Goal: Task Accomplishment & Management: Manage account settings

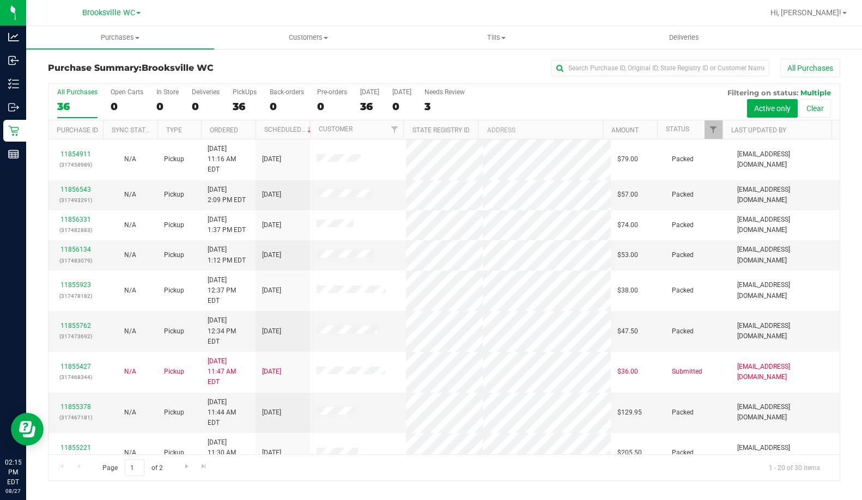
click at [311, 65] on h3 "Purchase Summary: [GEOGRAPHIC_DATA] WC" at bounding box center [180, 68] width 264 height 10
click at [683, 128] on link "Status" at bounding box center [677, 129] width 23 height 8
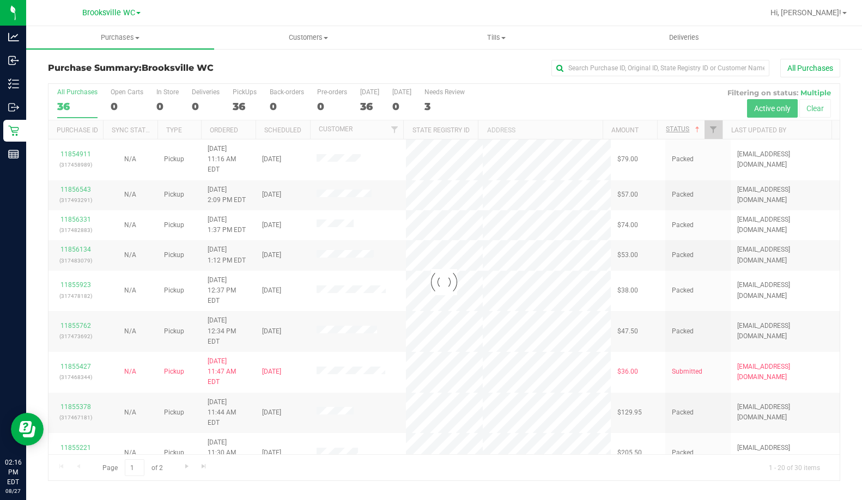
click at [683, 128] on div at bounding box center [444, 282] width 791 height 397
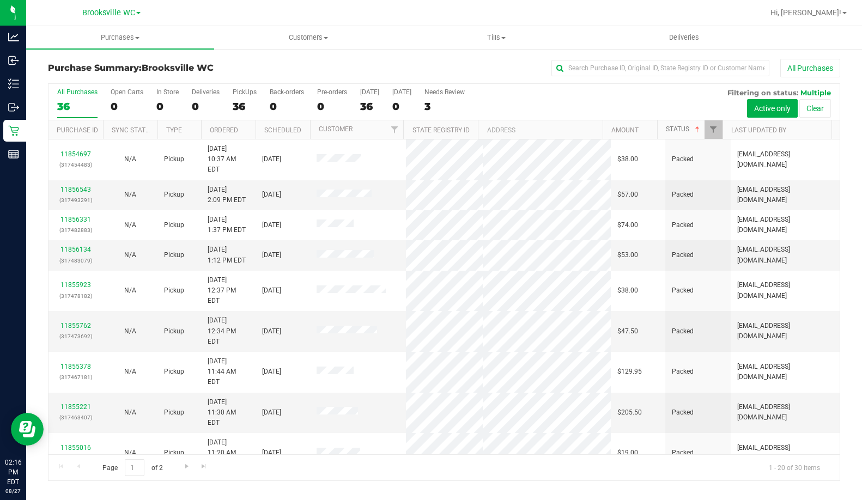
click at [689, 131] on link "Status" at bounding box center [684, 129] width 36 height 8
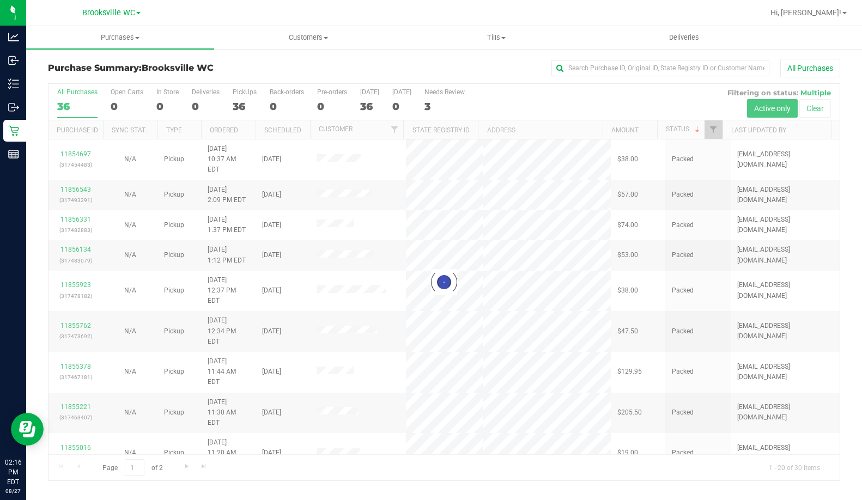
click at [250, 81] on div "Purchase Summary: Brooksville WC All Purchases" at bounding box center [444, 71] width 792 height 24
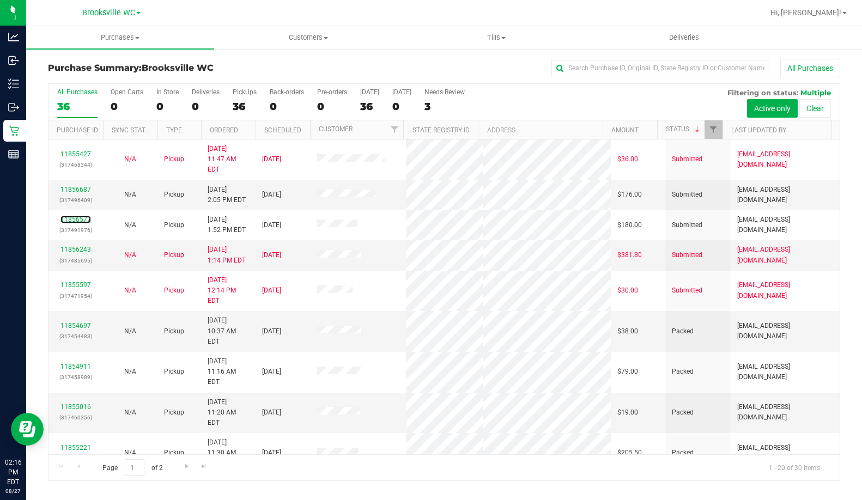
click at [80, 216] on link "11856577" at bounding box center [75, 220] width 31 height 8
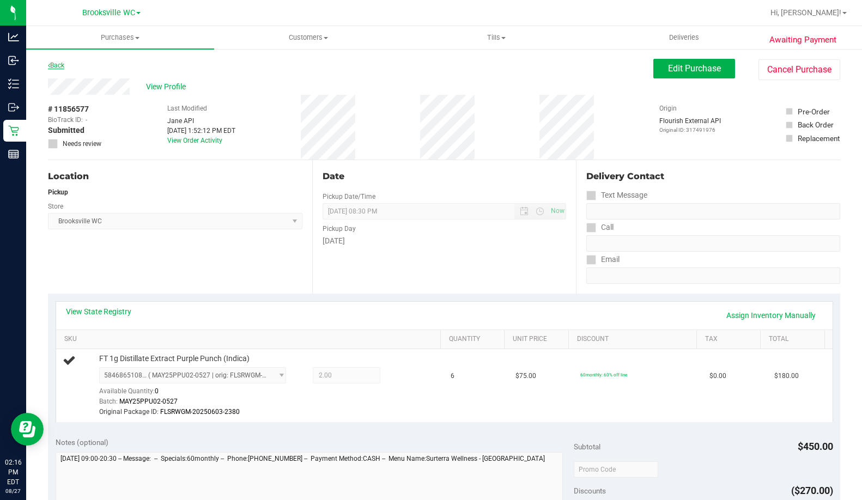
click at [55, 68] on link "Back" at bounding box center [56, 66] width 16 height 8
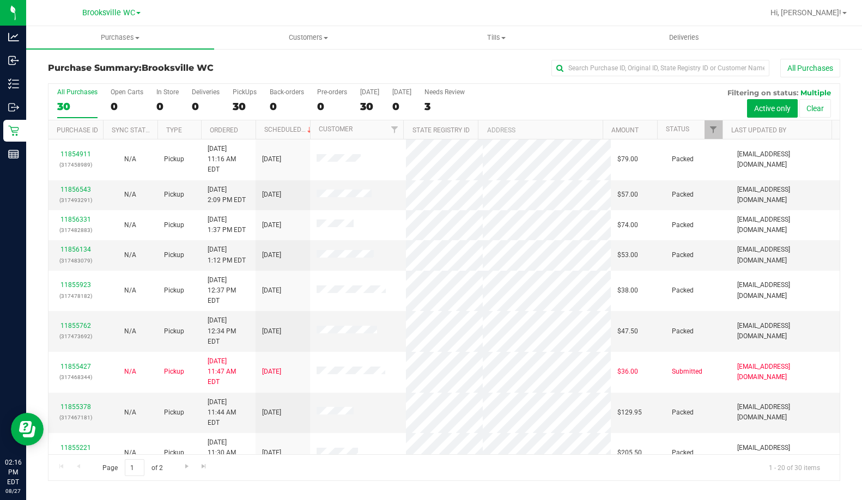
click at [690, 133] on th "Status" at bounding box center [689, 129] width 65 height 19
click at [695, 129] on span at bounding box center [697, 129] width 9 height 9
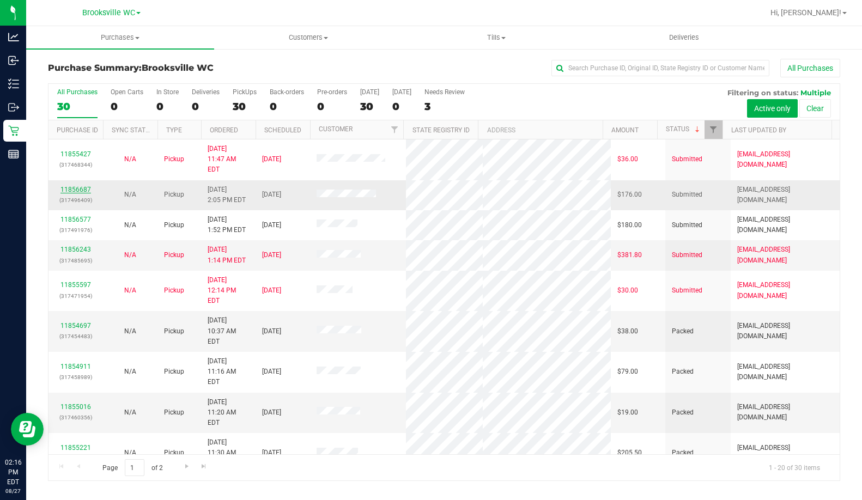
click at [81, 186] on link "11856687" at bounding box center [75, 190] width 31 height 8
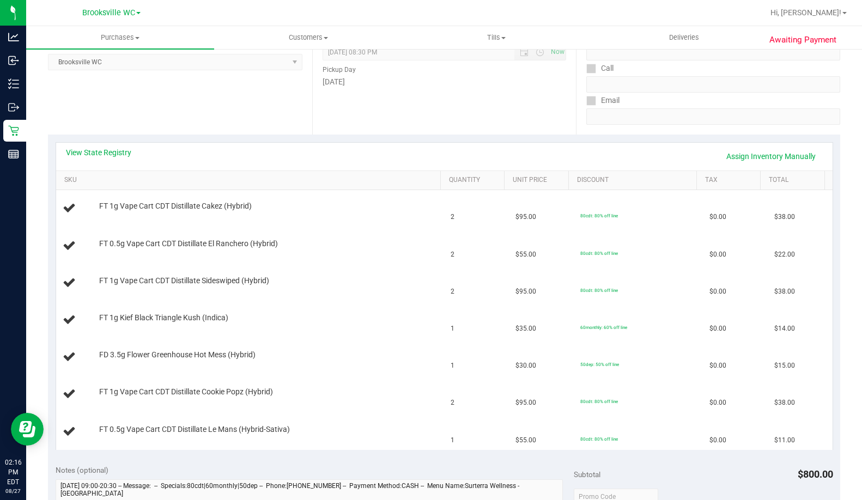
scroll to position [163, 0]
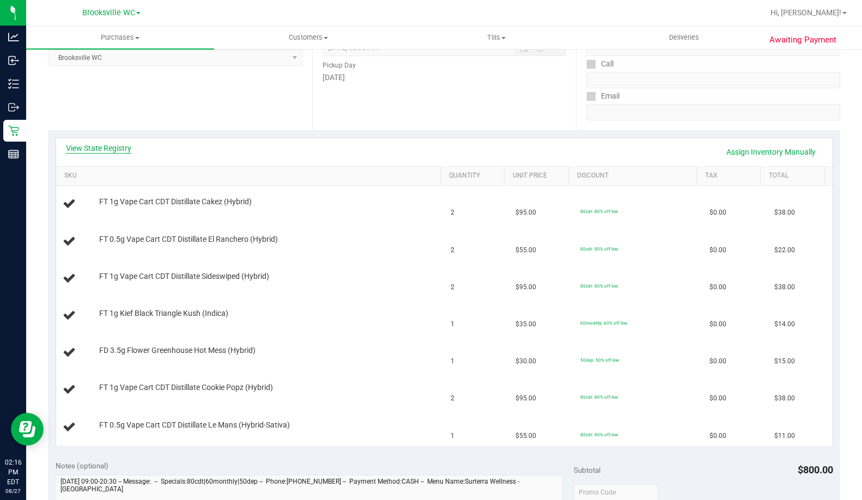
click at [106, 148] on link "View State Registry" at bounding box center [98, 148] width 65 height 11
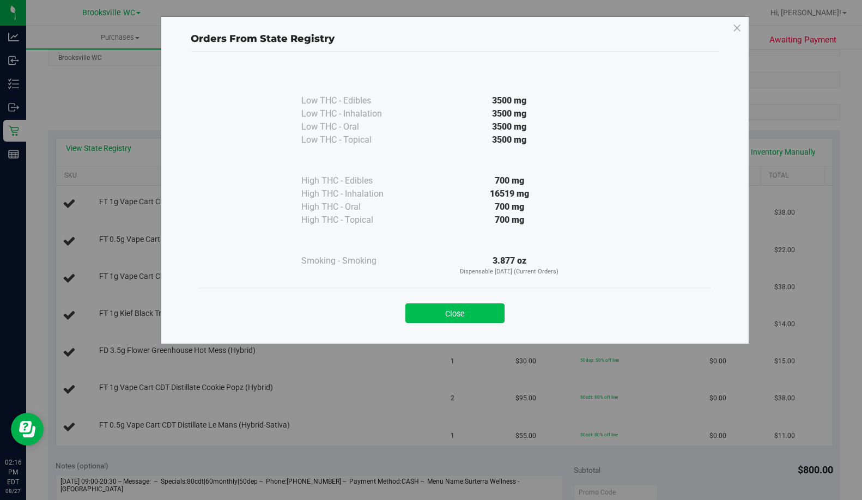
click at [484, 308] on button "Close" at bounding box center [454, 314] width 99 height 20
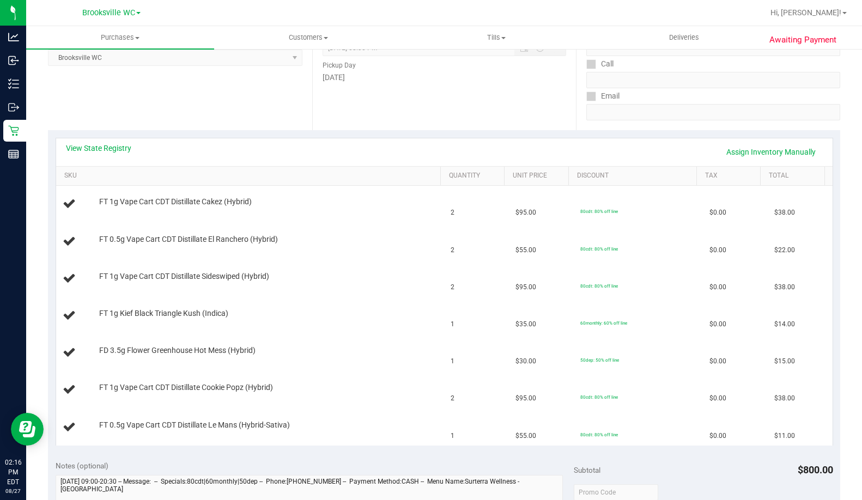
scroll to position [436, 0]
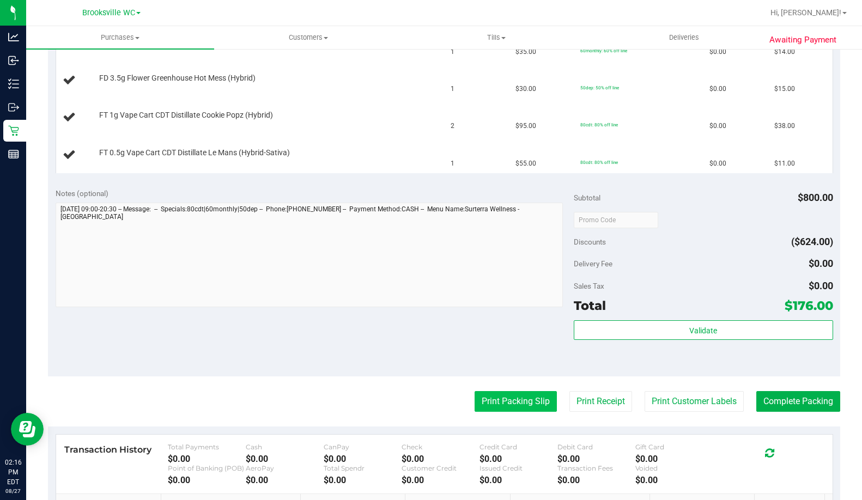
click at [482, 393] on button "Print Packing Slip" at bounding box center [516, 401] width 82 height 21
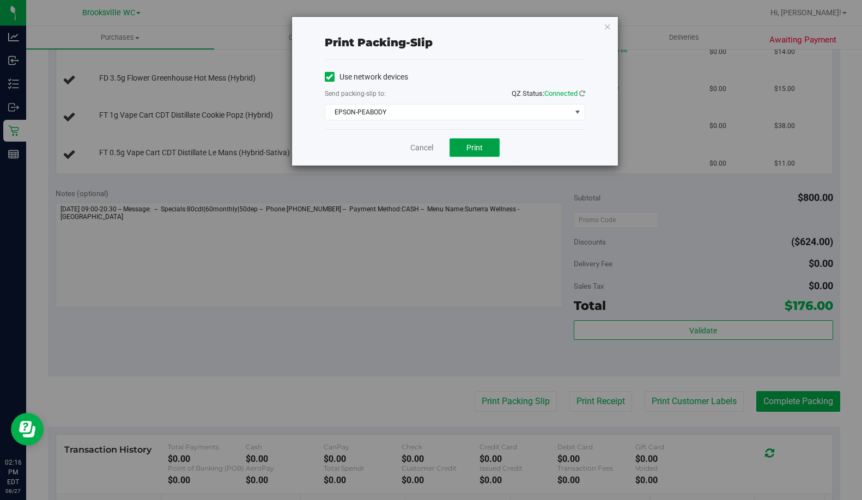
click at [477, 145] on span "Print" at bounding box center [474, 147] width 16 height 9
click at [423, 148] on link "Cancel" at bounding box center [421, 147] width 23 height 11
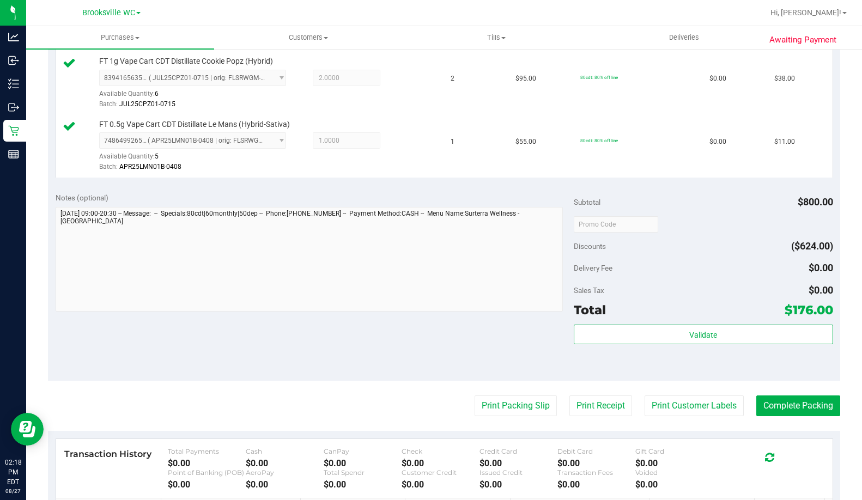
scroll to position [615, 0]
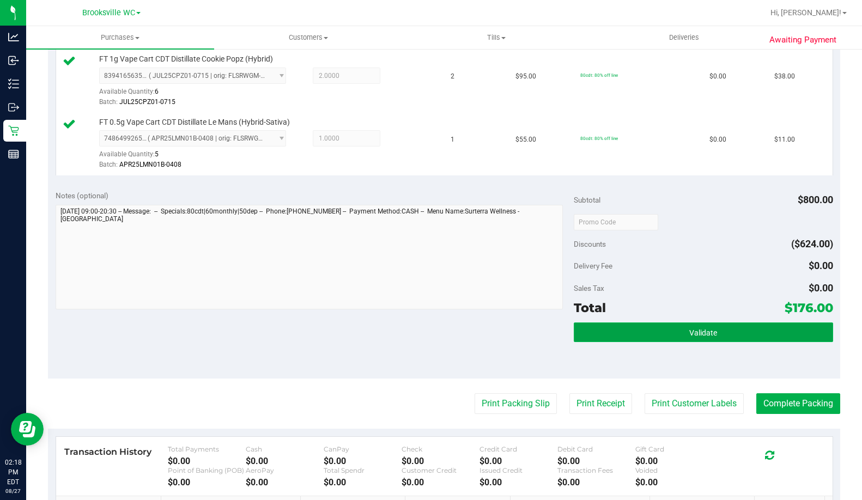
click at [724, 336] on button "Validate" at bounding box center [703, 333] width 259 height 20
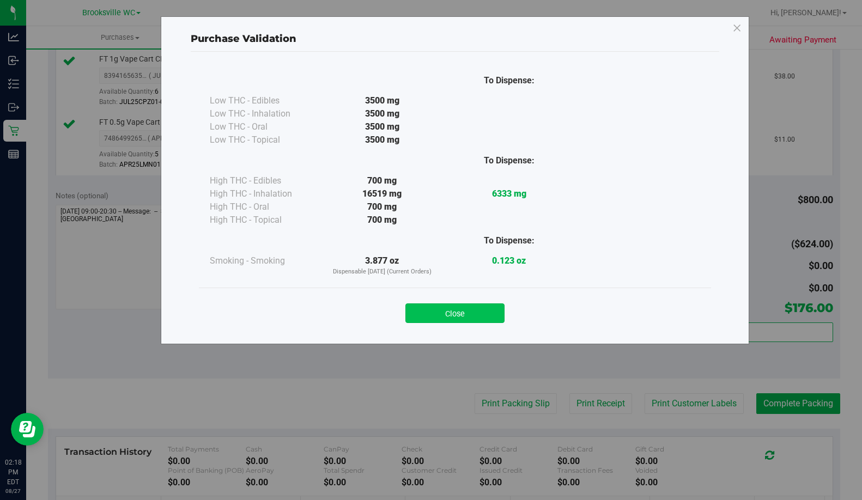
click at [493, 317] on button "Close" at bounding box center [454, 314] width 99 height 20
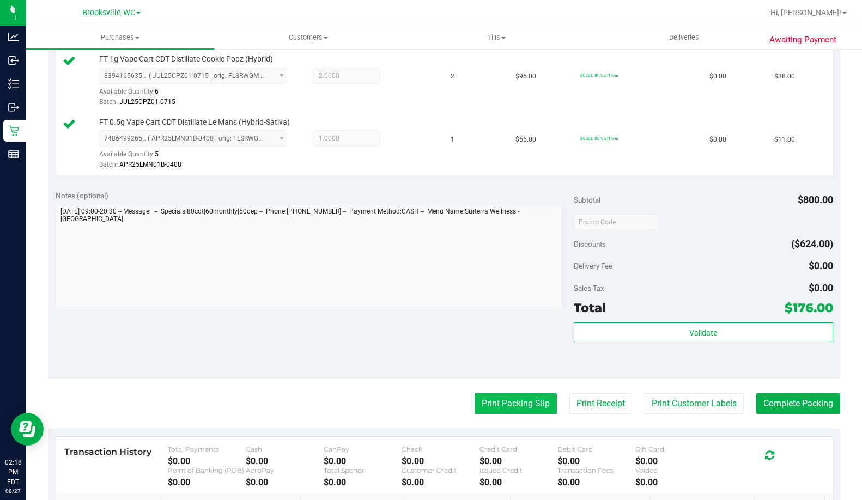
click at [513, 407] on button "Print Packing Slip" at bounding box center [516, 403] width 82 height 21
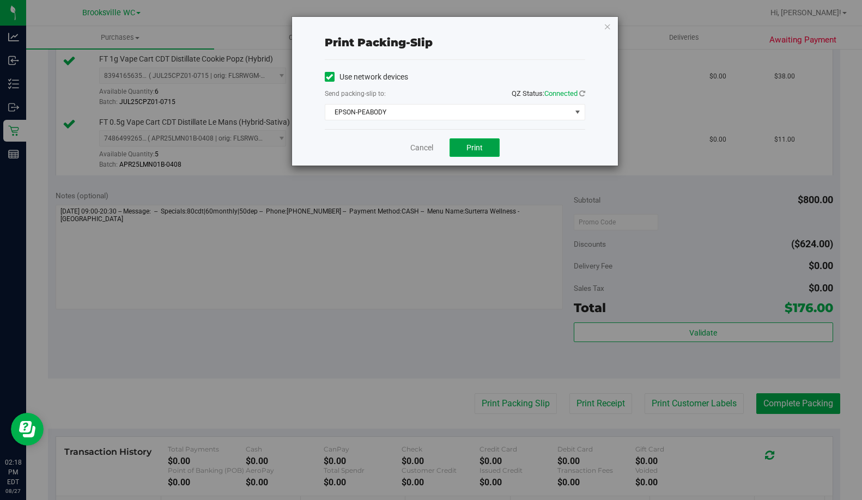
click at [478, 146] on span "Print" at bounding box center [474, 147] width 16 height 9
click at [423, 144] on link "Cancel" at bounding box center [421, 147] width 23 height 11
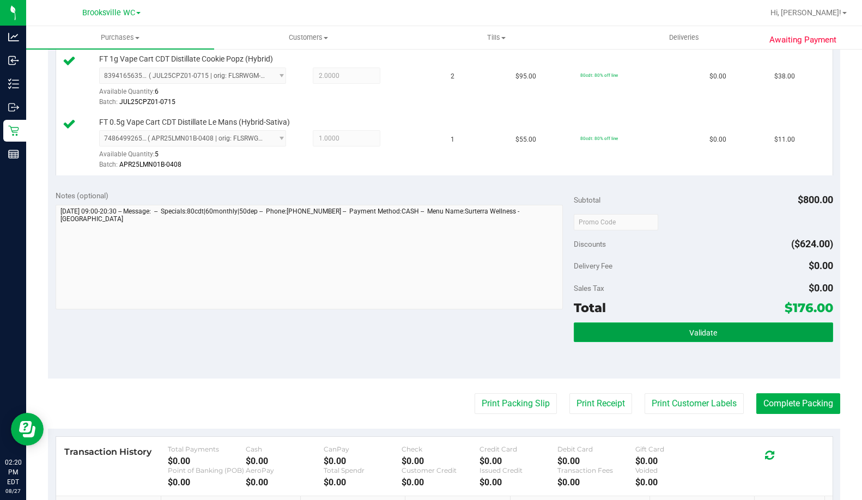
click at [757, 339] on button "Validate" at bounding box center [703, 333] width 259 height 20
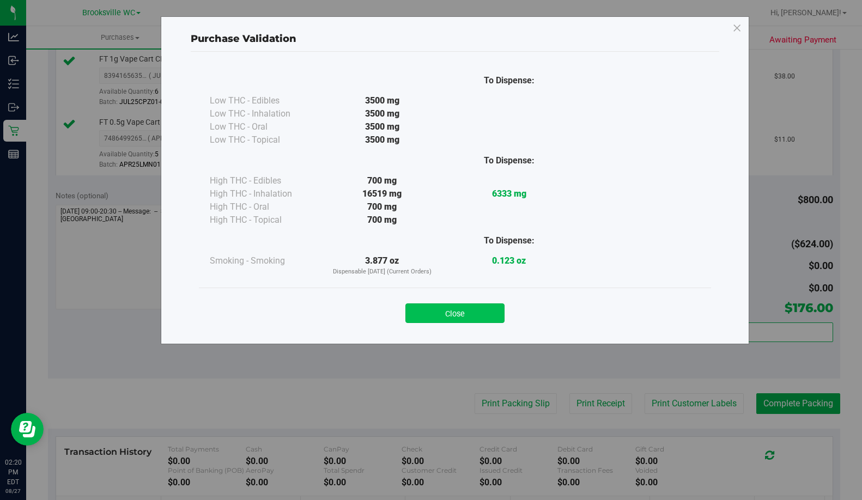
click at [468, 316] on button "Close" at bounding box center [454, 314] width 99 height 20
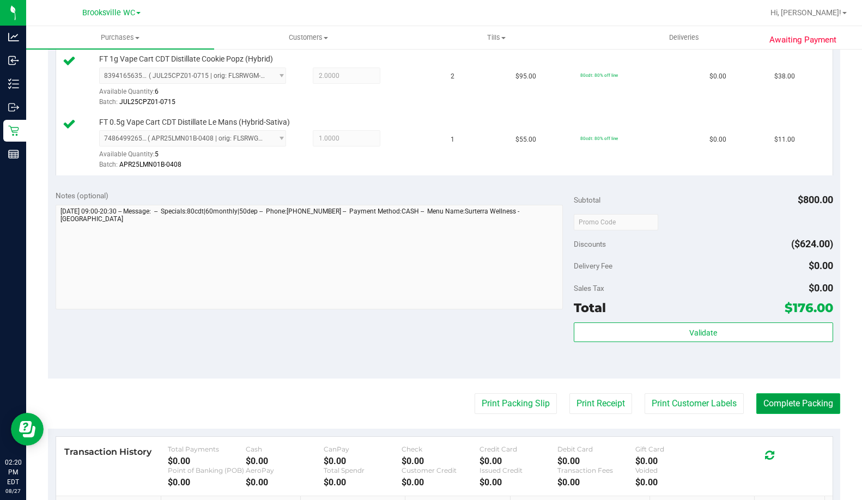
click at [799, 411] on button "Complete Packing" at bounding box center [798, 403] width 84 height 21
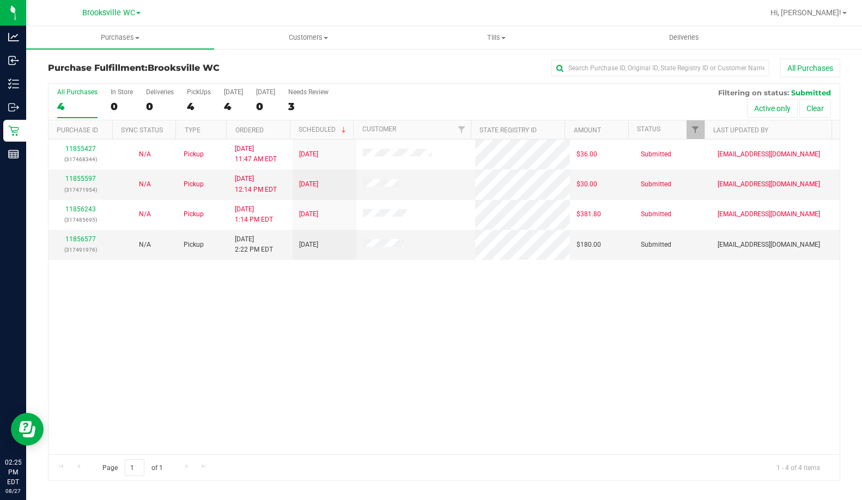
click at [281, 337] on div "11855427 (317468344) N/A Pickup 8/27/2025 11:47 AM EDT 8/27/2025 $36.00 Submitt…" at bounding box center [444, 297] width 791 height 315
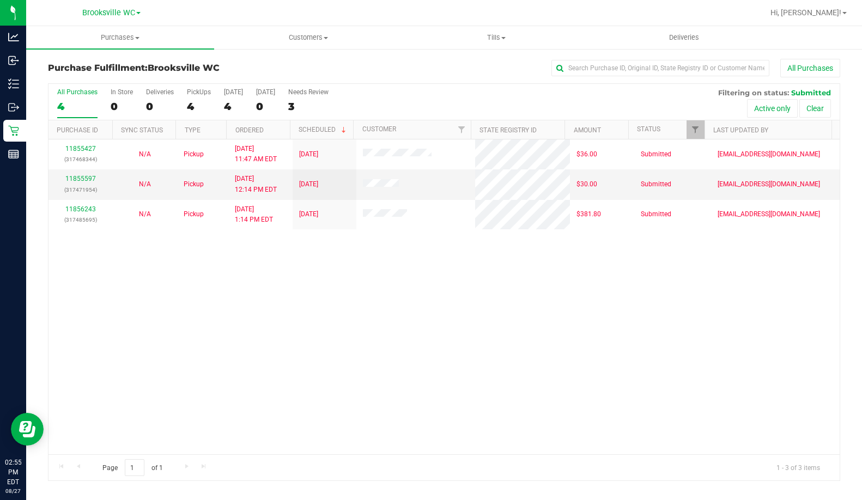
click at [104, 326] on div "11855427 (317468344) N/A Pickup 8/27/2025 11:47 AM EDT 8/27/2025 $36.00 Submitt…" at bounding box center [444, 297] width 791 height 315
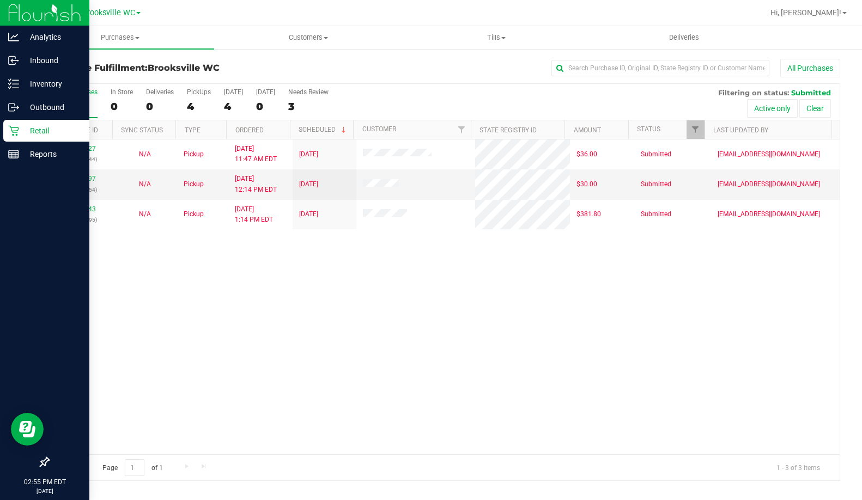
click at [21, 130] on p "Retail" at bounding box center [51, 130] width 65 height 13
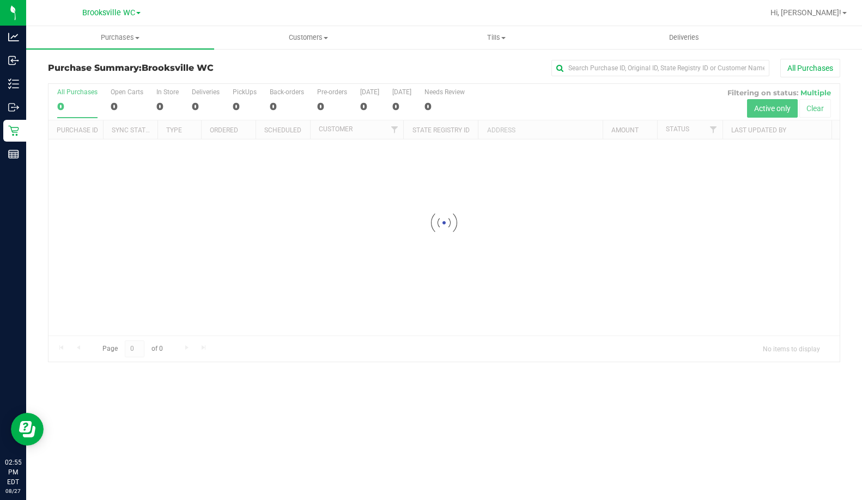
click at [250, 65] on h3 "Purchase Summary: Brooksville WC" at bounding box center [180, 68] width 264 height 10
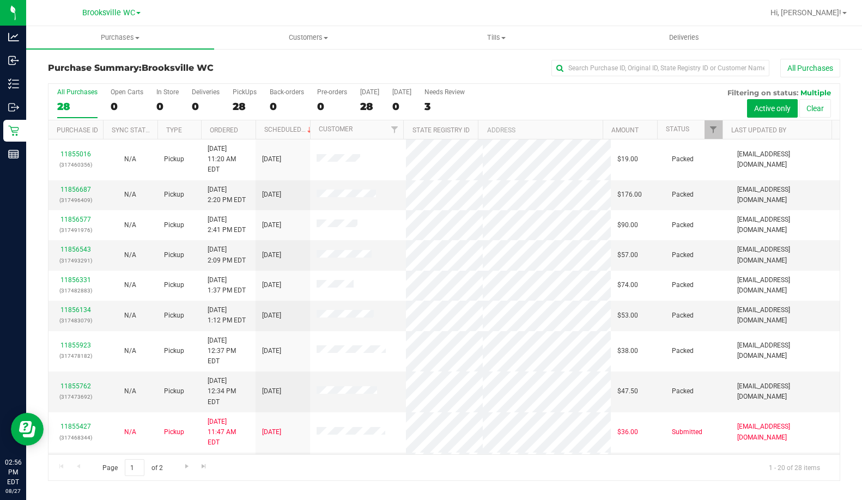
click at [694, 132] on th "Status" at bounding box center [689, 129] width 65 height 19
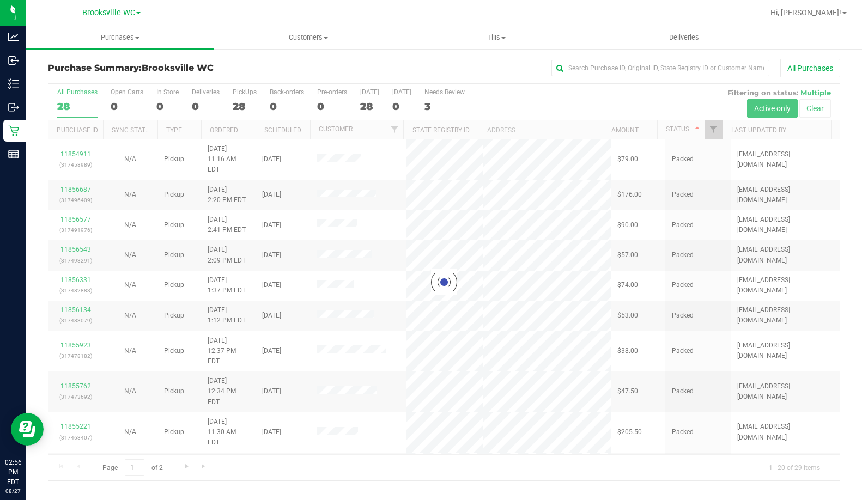
click at [697, 131] on div at bounding box center [444, 282] width 791 height 397
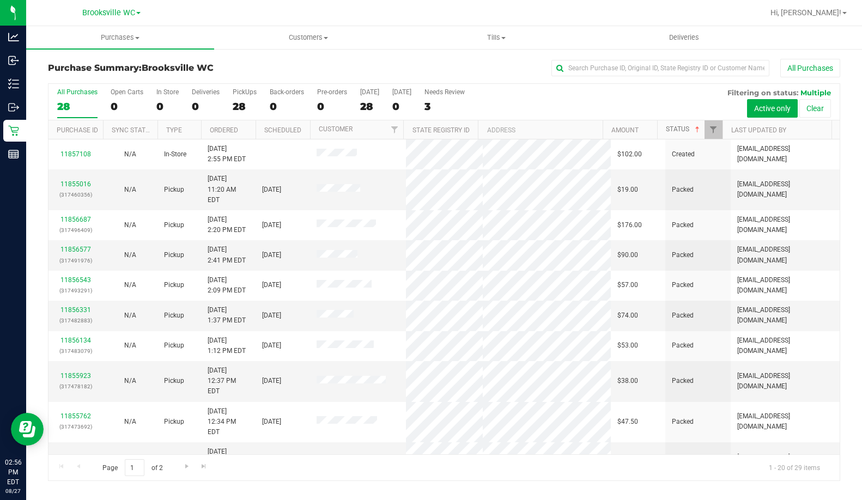
click at [697, 131] on span at bounding box center [697, 129] width 9 height 9
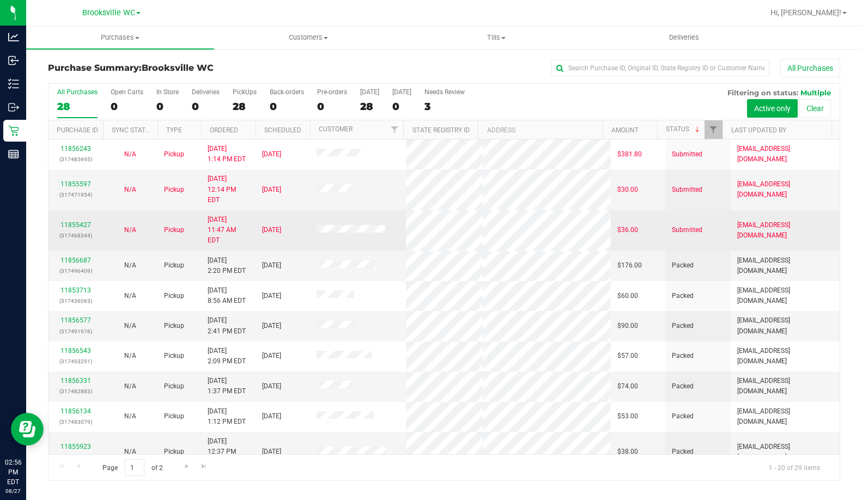
click at [90, 220] on div "11855427 (317468344)" at bounding box center [75, 230] width 41 height 21
click at [76, 221] on link "11855427" at bounding box center [75, 225] width 31 height 8
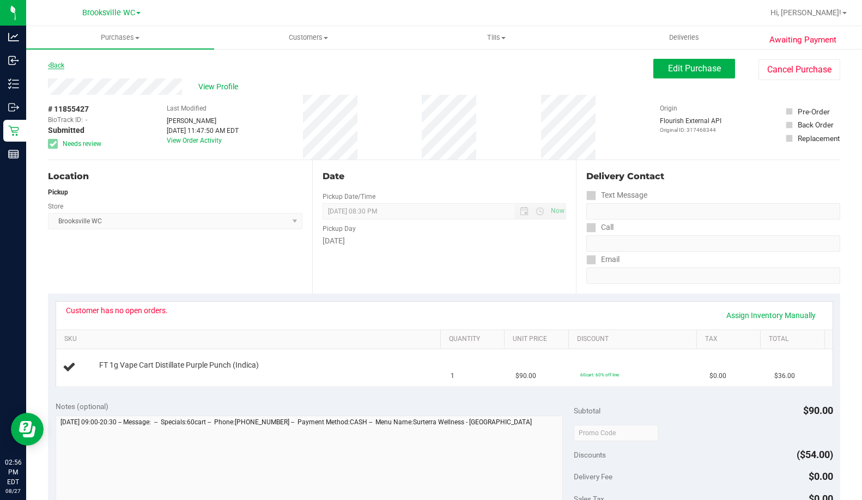
click at [58, 64] on link "Back" at bounding box center [56, 66] width 16 height 8
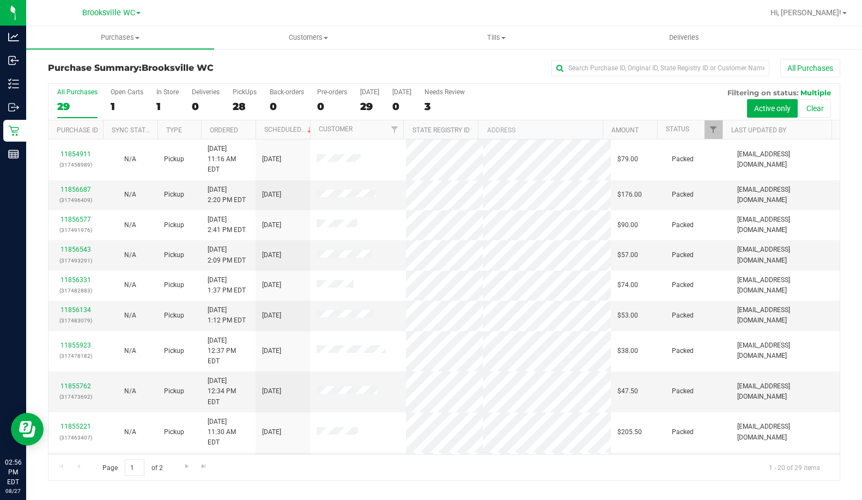
click at [698, 130] on th "Status" at bounding box center [689, 129] width 65 height 19
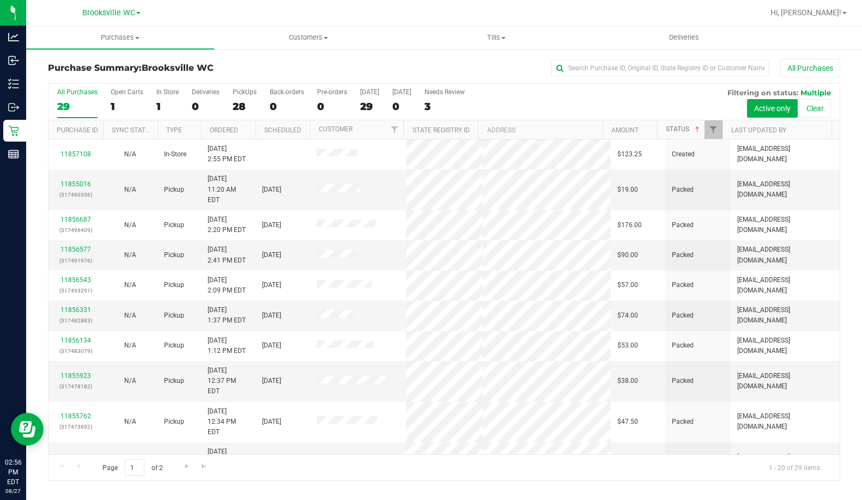
click at [698, 130] on span at bounding box center [697, 129] width 9 height 9
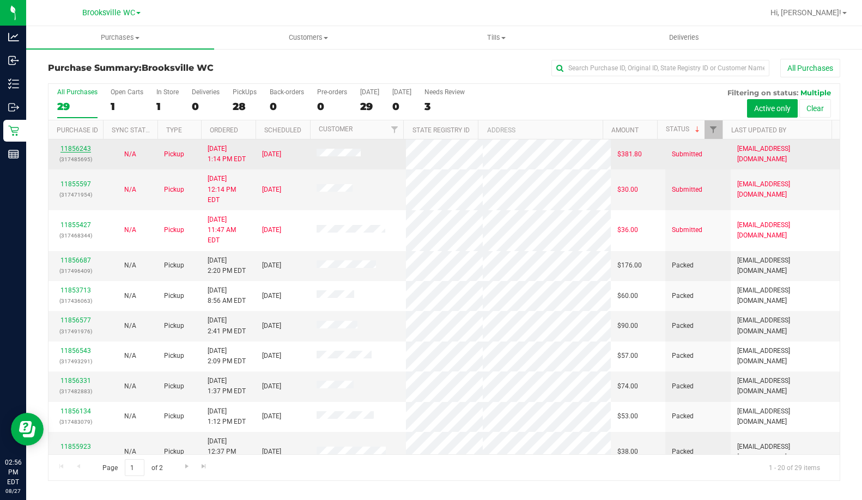
click at [71, 151] on link "11856243" at bounding box center [75, 149] width 31 height 8
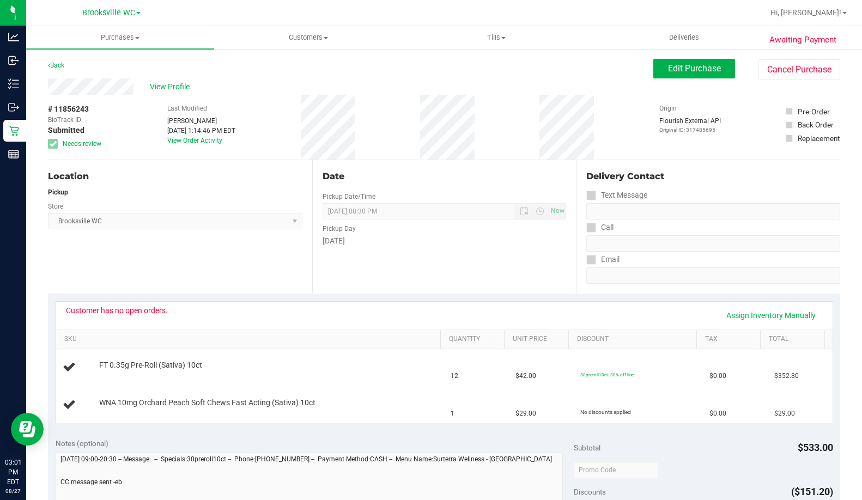
drag, startPoint x: 113, startPoint y: 259, endPoint x: 120, endPoint y: 244, distance: 16.6
click at [113, 259] on div "Location Pickup Store Brooksville WC Select Store Bonita Springs WC Boynton Bea…" at bounding box center [180, 227] width 264 height 134
click at [145, 264] on div "Location Pickup Store Brooksville WC Select Store Bonita Springs WC Boynton Bea…" at bounding box center [180, 227] width 264 height 134
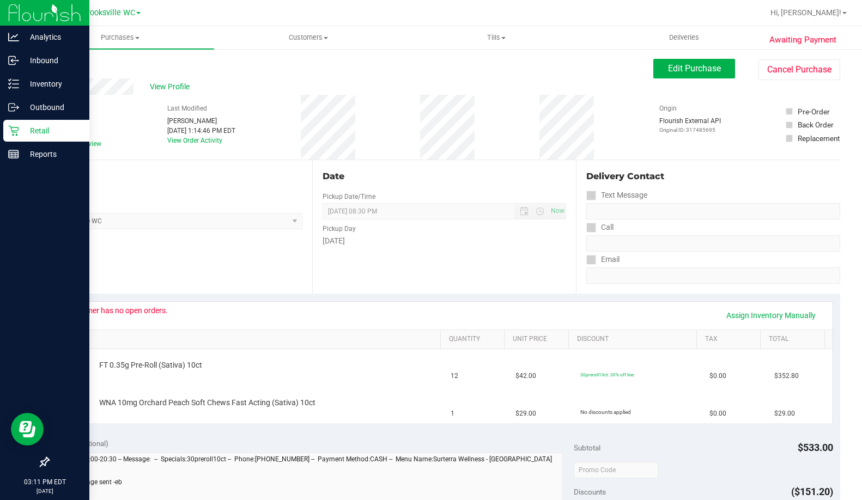
click at [23, 128] on p "Retail" at bounding box center [51, 130] width 65 height 13
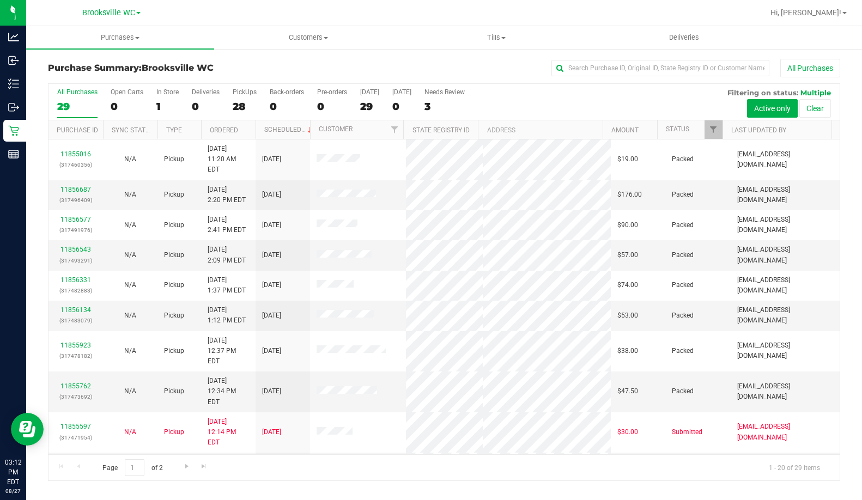
click at [692, 129] on th "Status" at bounding box center [689, 129] width 65 height 19
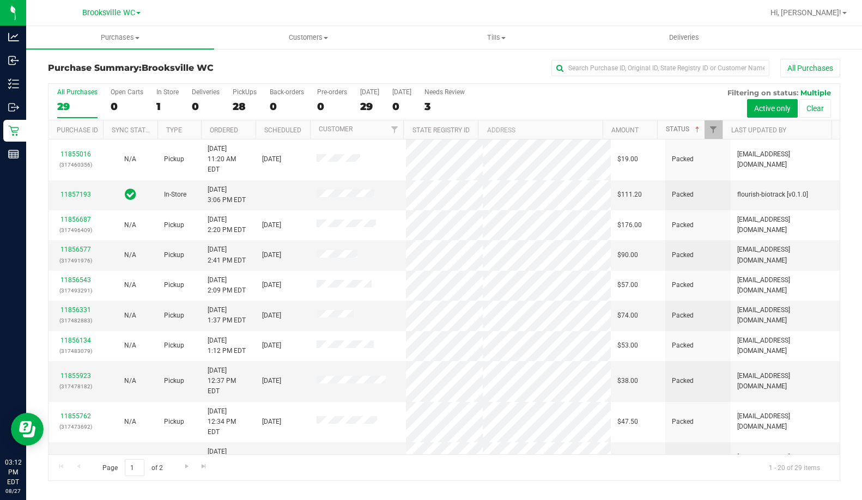
click at [692, 129] on link "Status" at bounding box center [684, 129] width 36 height 8
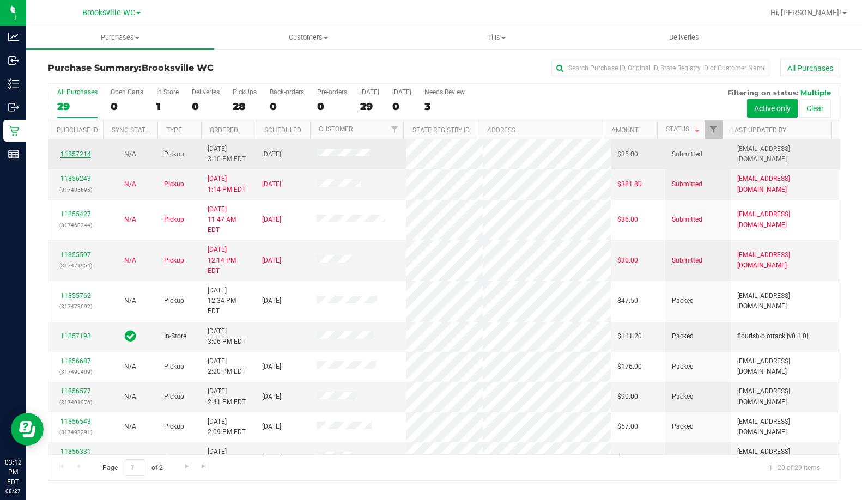
click at [83, 152] on link "11857214" at bounding box center [75, 154] width 31 height 8
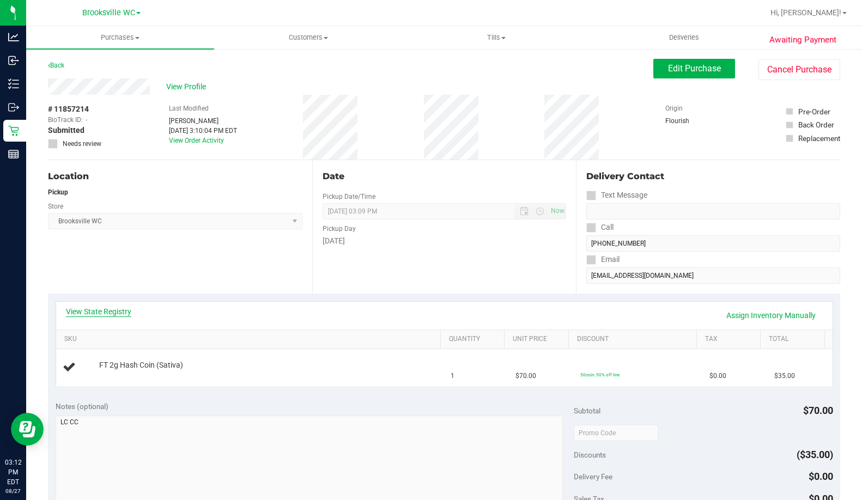
click at [111, 312] on link "View State Registry" at bounding box center [98, 311] width 65 height 11
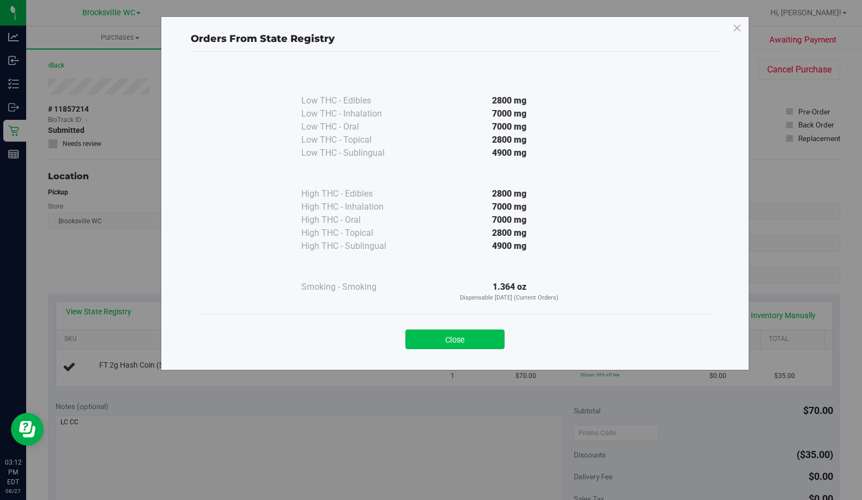
click at [481, 342] on button "Close" at bounding box center [454, 340] width 99 height 20
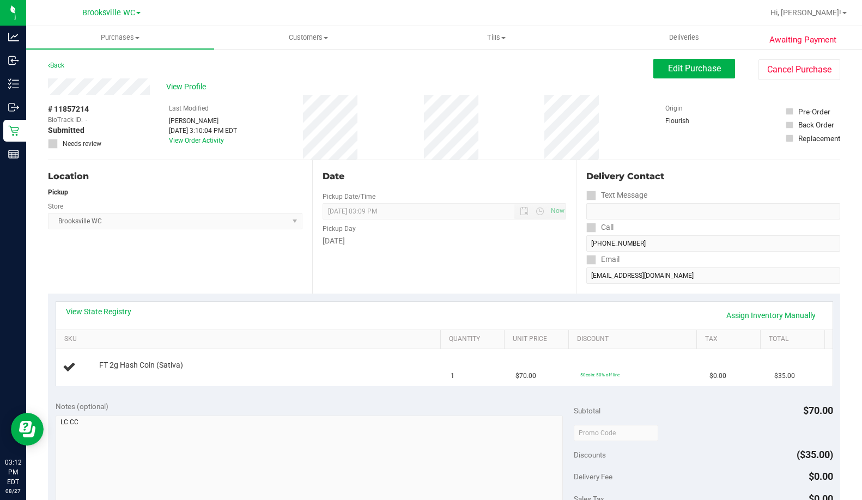
click at [472, 227] on div "Pickup Day" at bounding box center [445, 228] width 244 height 16
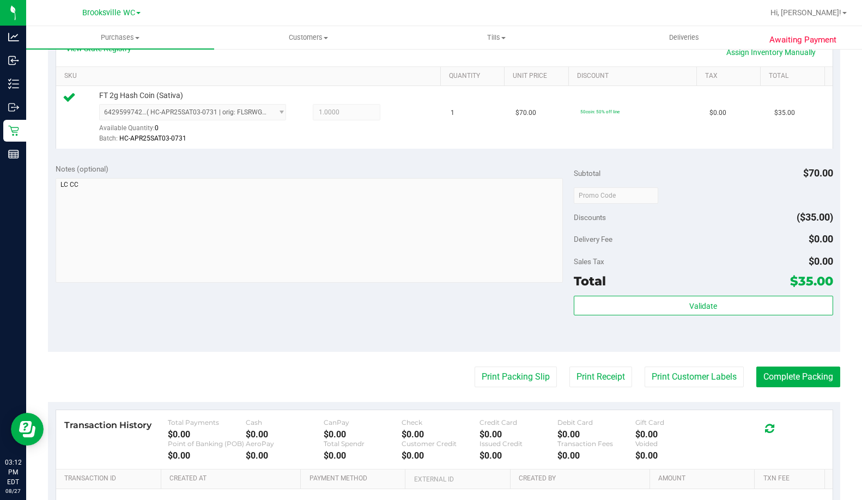
scroll to position [272, 0]
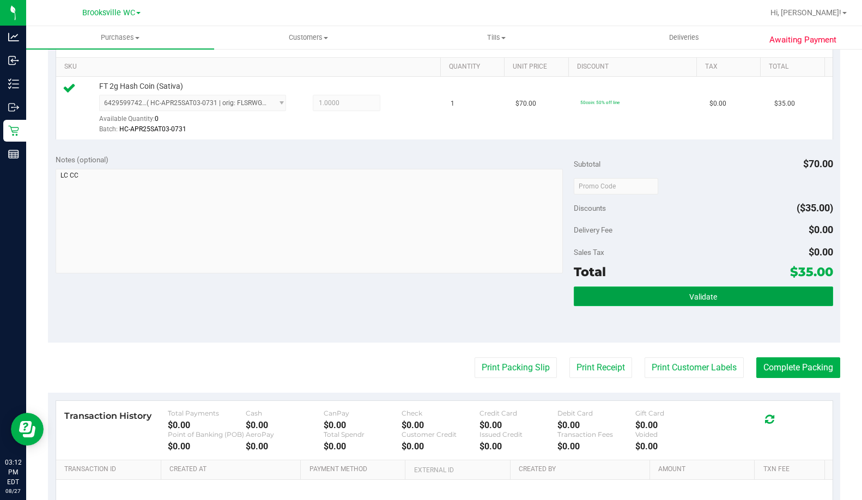
click at [676, 295] on button "Validate" at bounding box center [703, 297] width 259 height 20
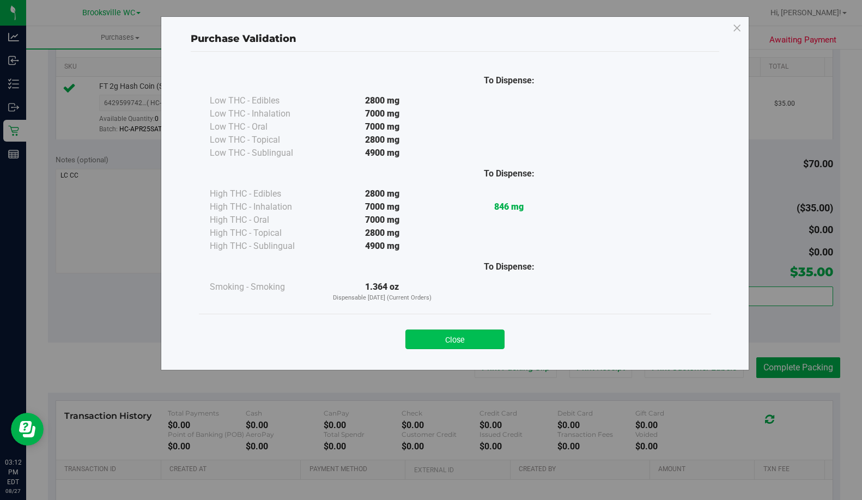
click at [496, 338] on button "Close" at bounding box center [454, 340] width 99 height 20
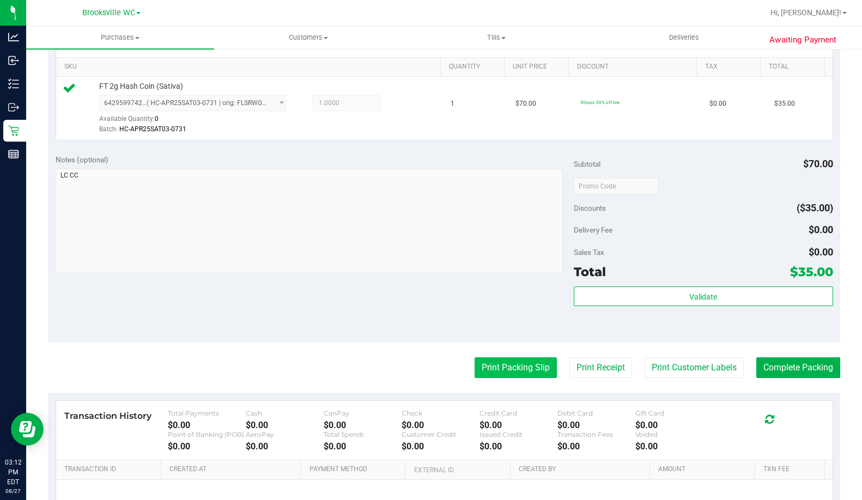
click at [509, 367] on button "Print Packing Slip" at bounding box center [516, 367] width 82 height 21
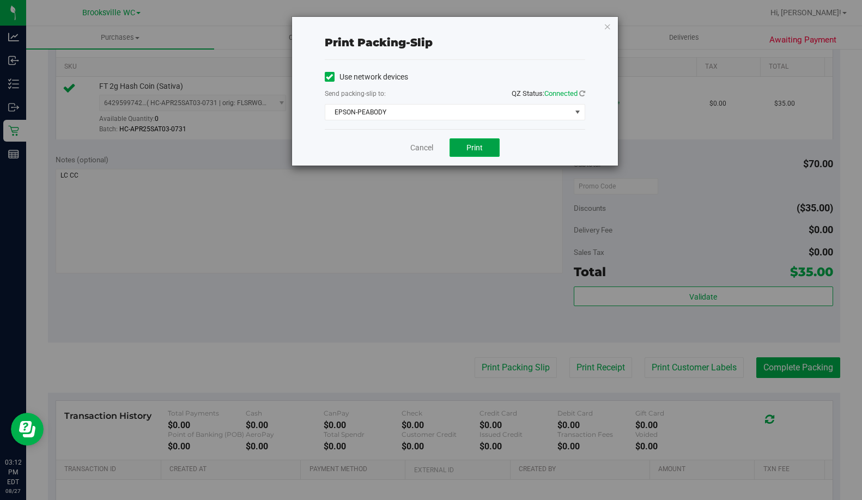
click at [475, 147] on span "Print" at bounding box center [474, 147] width 16 height 9
click at [415, 151] on link "Cancel" at bounding box center [421, 147] width 23 height 11
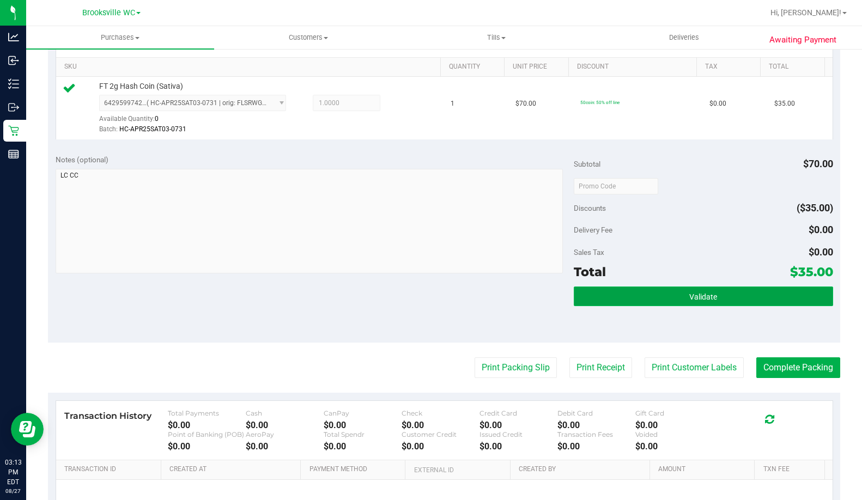
click at [755, 296] on button "Validate" at bounding box center [703, 297] width 259 height 20
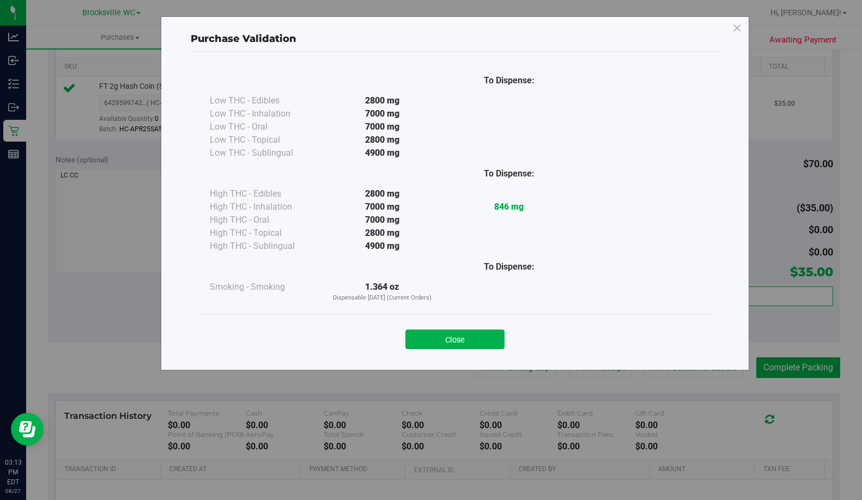
click at [454, 318] on div "Close" at bounding box center [455, 336] width 512 height 44
click at [484, 347] on button "Close" at bounding box center [454, 340] width 99 height 20
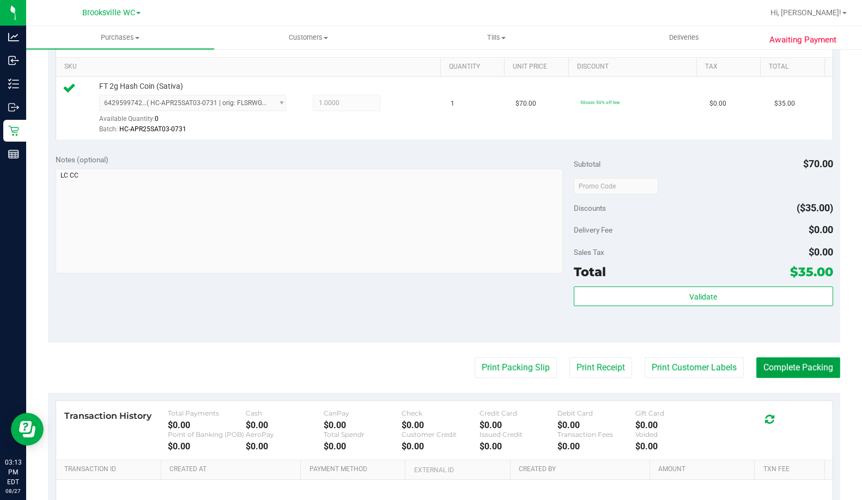
click at [798, 372] on button "Complete Packing" at bounding box center [798, 367] width 84 height 21
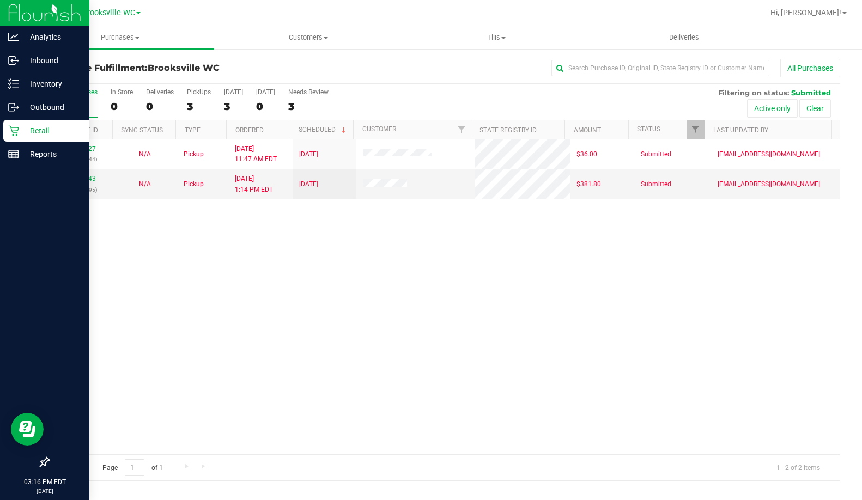
click at [21, 133] on p "Retail" at bounding box center [51, 130] width 65 height 13
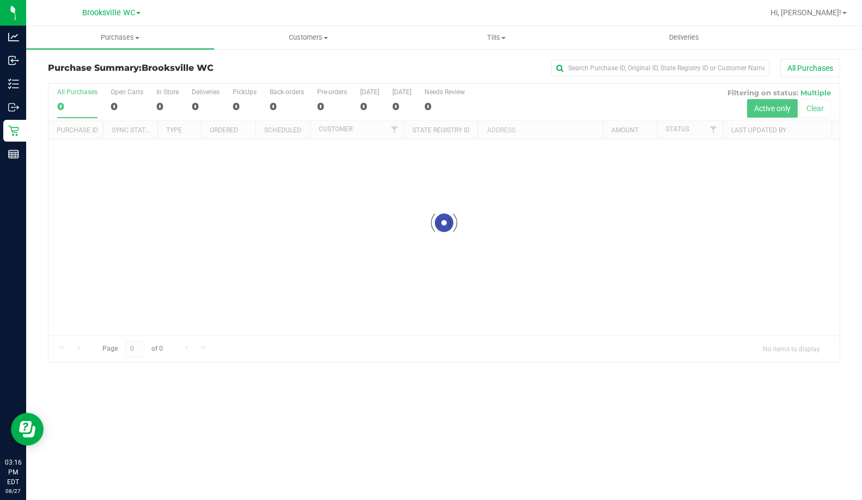
click at [405, 71] on div "All Purchases" at bounding box center [576, 68] width 528 height 19
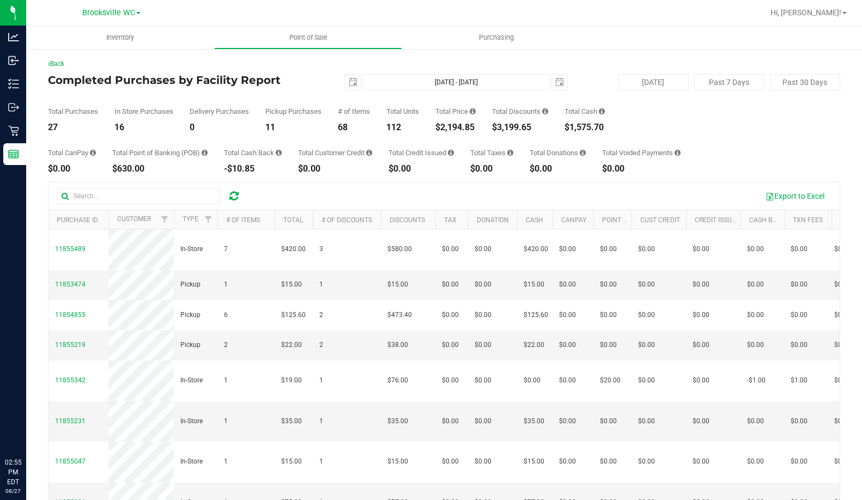
drag, startPoint x: 291, startPoint y: 137, endPoint x: 290, endPoint y: 126, distance: 11.5
click at [291, 131] on div "Back Completed Purchases by Facility Report [DATE] [DATE] - [DATE] [DATE] [DATE…" at bounding box center [444, 315] width 792 height 512
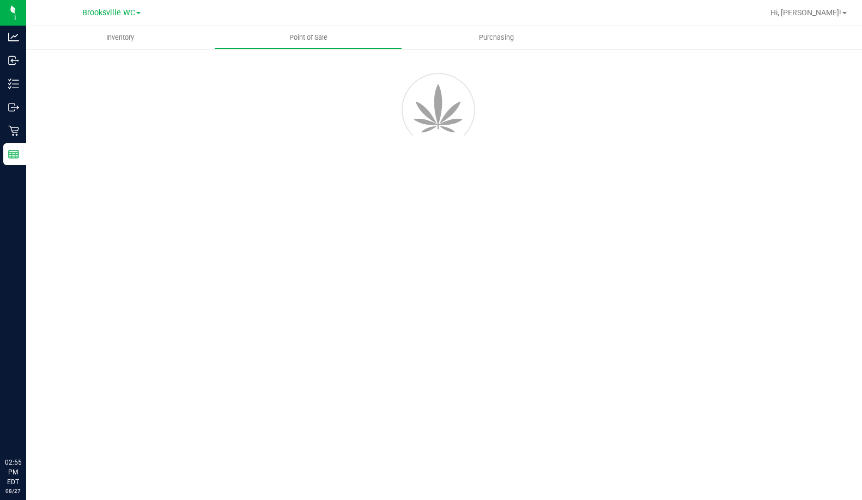
click at [292, 128] on div at bounding box center [444, 108] width 809 height 98
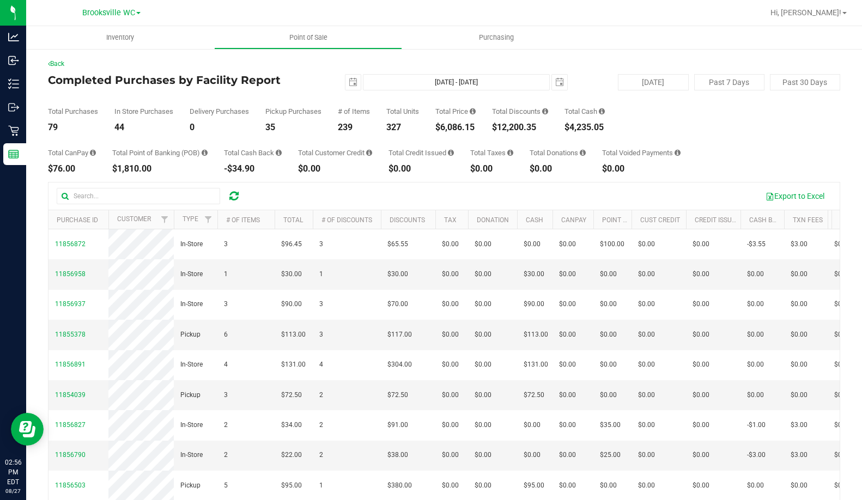
click at [117, 82] on h4 "Completed Purchases by Facility Report" at bounding box center [180, 80] width 264 height 12
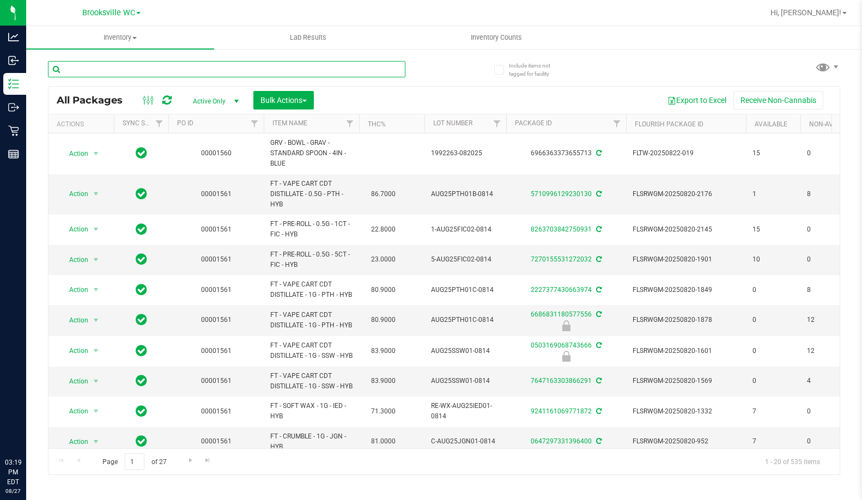
click at [201, 69] on input "text" at bounding box center [226, 69] width 357 height 16
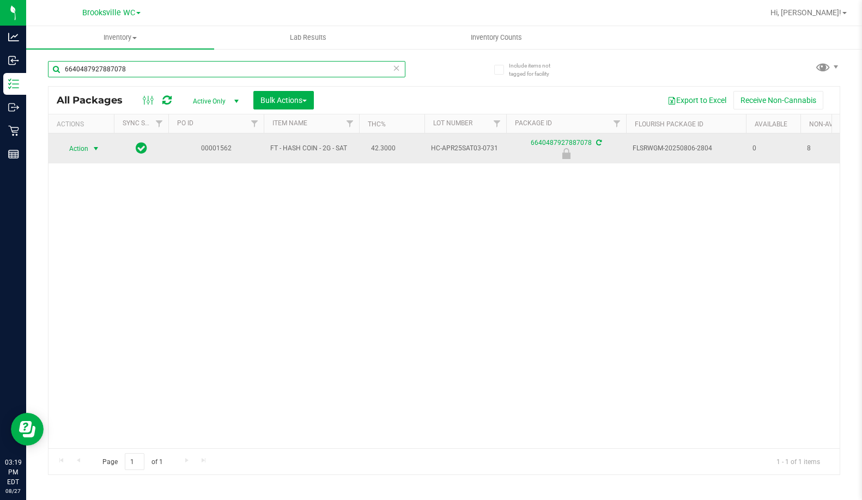
type input "6640487927887078"
click at [95, 148] on span "select" at bounding box center [96, 148] width 9 height 9
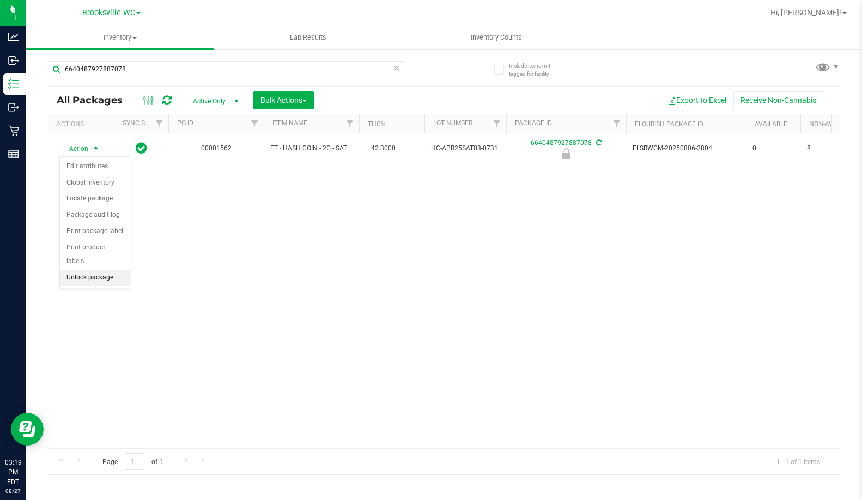
click at [86, 270] on li "Unlock package" at bounding box center [95, 278] width 70 height 16
click at [121, 211] on div "Action Action Adjust qty Create package Edit attributes Global inventory Locate…" at bounding box center [444, 291] width 791 height 315
click at [101, 277] on div "Action Action Adjust qty Create package Edit attributes Global inventory Locate…" at bounding box center [444, 291] width 791 height 315
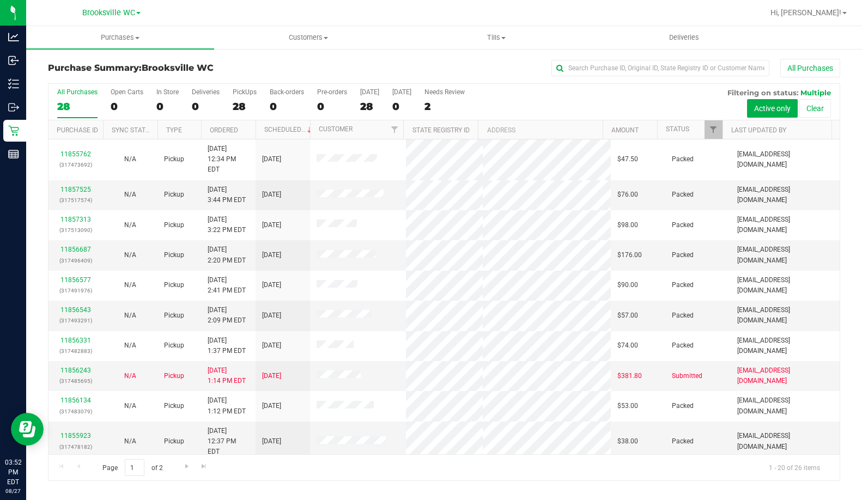
click at [697, 131] on th "Status" at bounding box center [689, 129] width 65 height 19
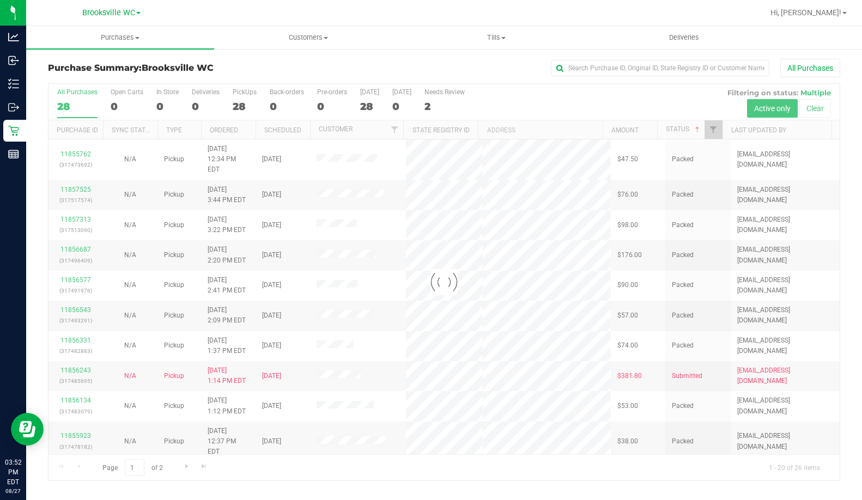
click at [697, 131] on div at bounding box center [444, 282] width 791 height 397
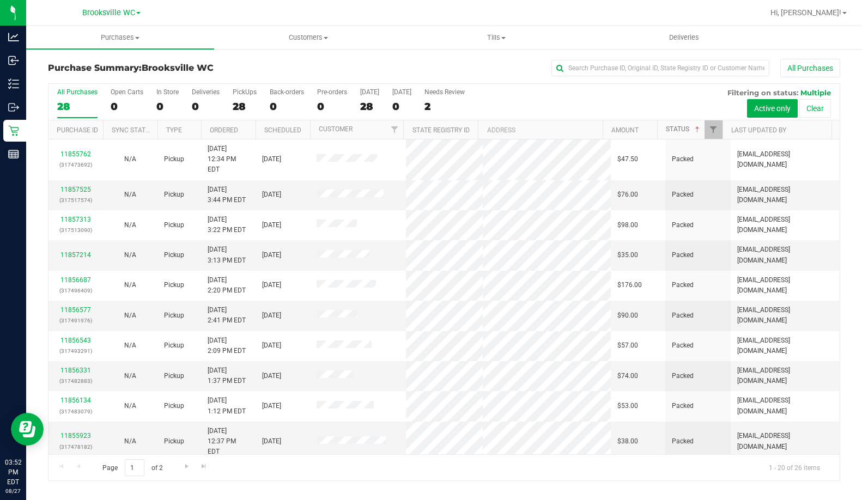
click at [692, 129] on link "Status" at bounding box center [684, 129] width 36 height 8
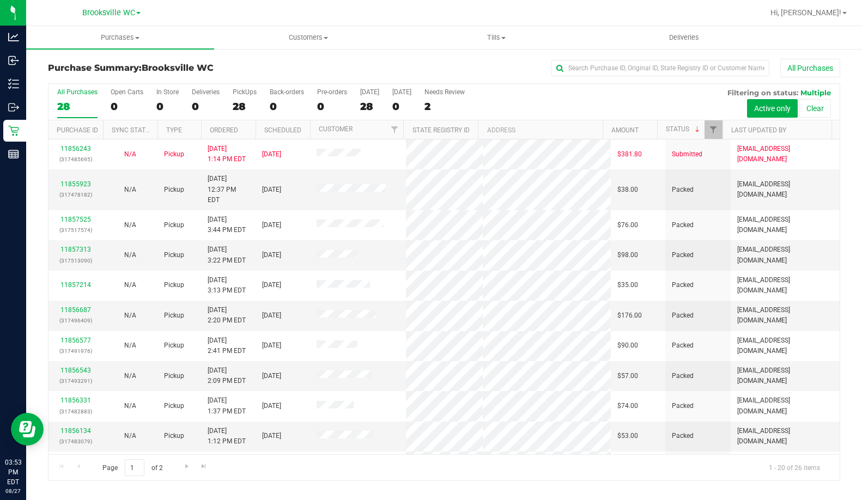
drag, startPoint x: 77, startPoint y: 67, endPoint x: 89, endPoint y: 54, distance: 17.3
click at [77, 67] on h3 "Purchase Summary: Brooksville WC" at bounding box center [180, 68] width 264 height 10
click at [299, 71] on h3 "Purchase Summary: Brooksville WC" at bounding box center [180, 68] width 264 height 10
click at [129, 78] on div "Purchase Summary: Brooksville WC All Purchases" at bounding box center [444, 71] width 792 height 24
click at [550, 87] on div "All Purchases 28 Open Carts 0 In Store 0 Deliveries 0 PickUps 28 Back-orders 0 …" at bounding box center [444, 88] width 791 height 9
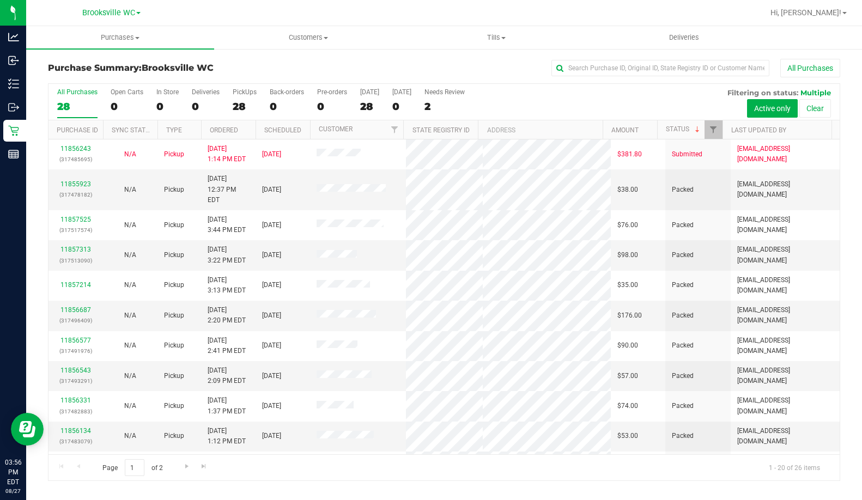
click at [119, 56] on div "Purchase Summary: Brooksville WC All Purchases All Purchases 28 Open Carts 0 In…" at bounding box center [444, 270] width 836 height 444
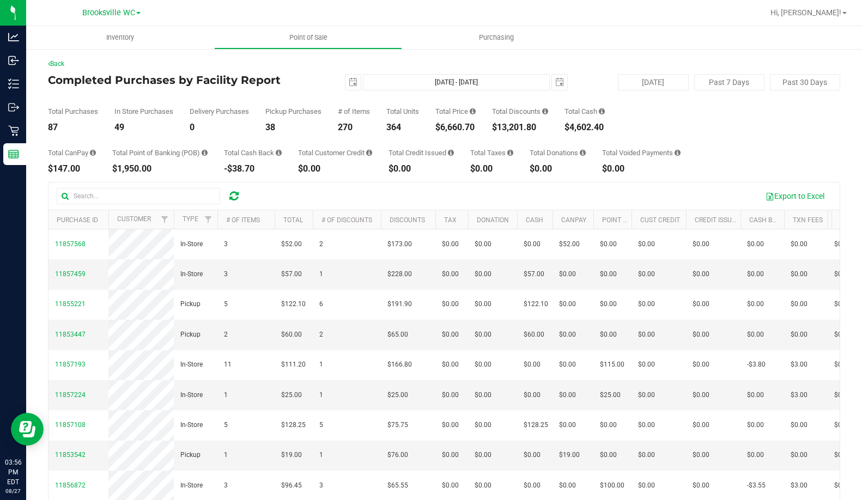
click at [288, 77] on h4 "Completed Purchases by Facility Report" at bounding box center [180, 80] width 264 height 12
